Goal: Information Seeking & Learning: Learn about a topic

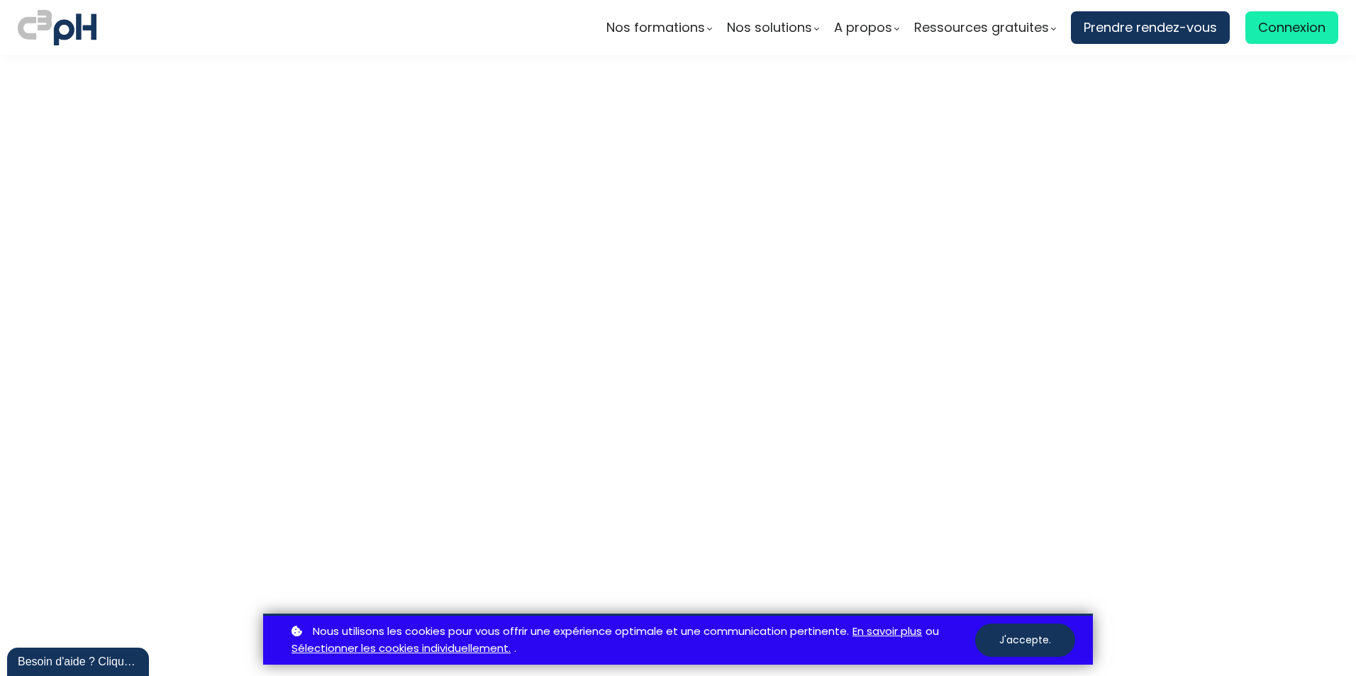
scroll to position [4747, 0]
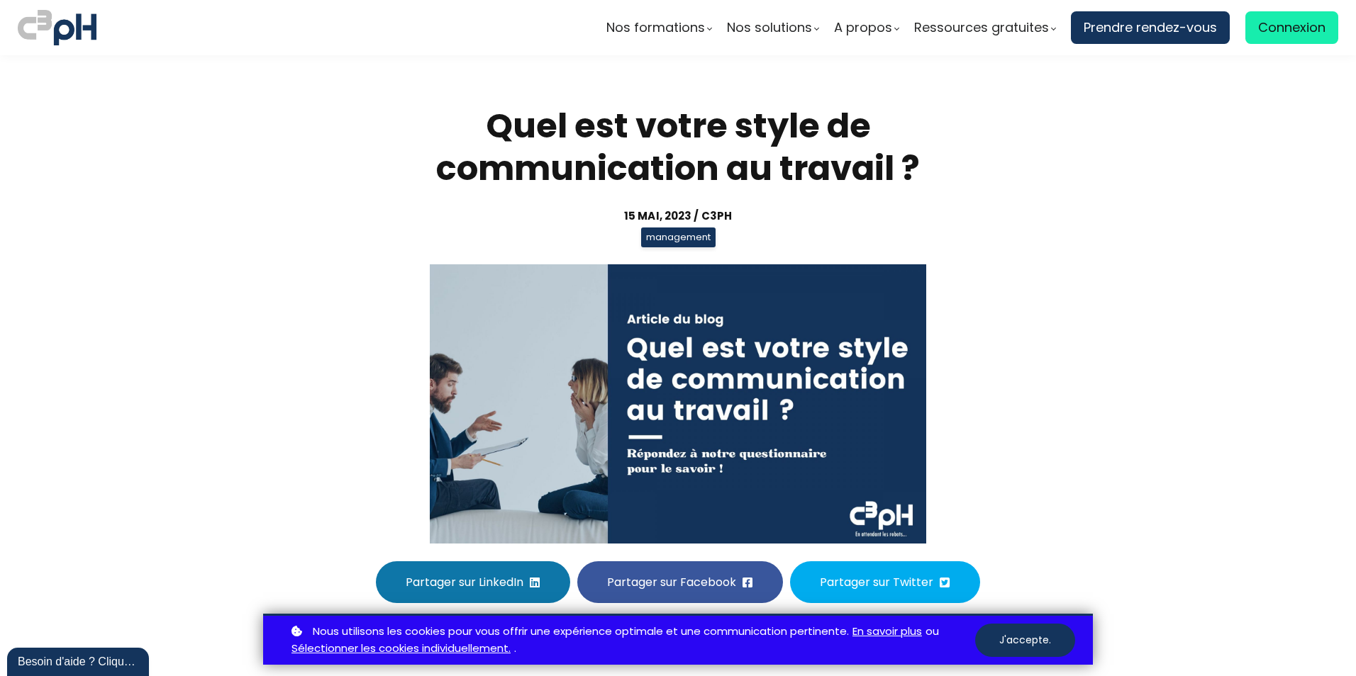
scroll to position [4747, 0]
